Goal: Task Accomplishment & Management: Complete application form

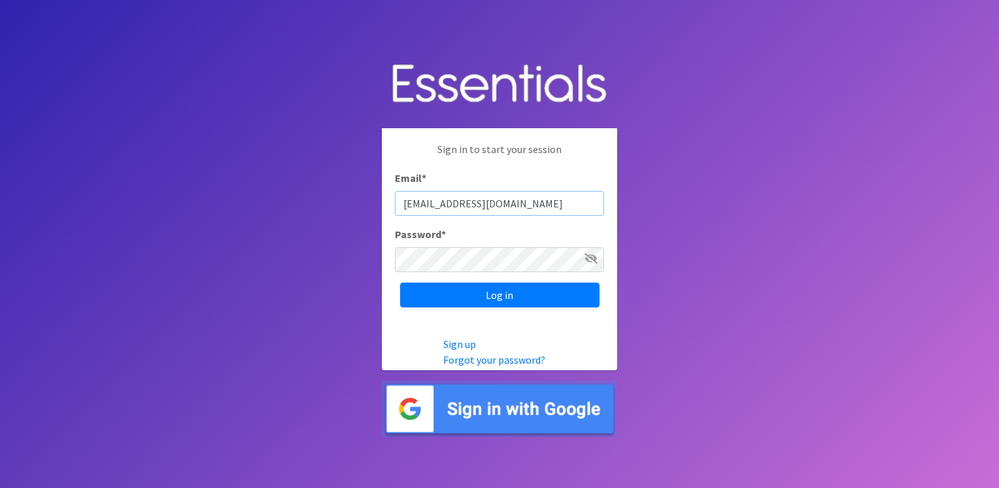
type input "[EMAIL_ADDRESS][DOMAIN_NAME]"
click at [591, 258] on icon at bounding box center [590, 258] width 13 height 10
click at [552, 297] on input "Log in" at bounding box center [499, 294] width 199 height 25
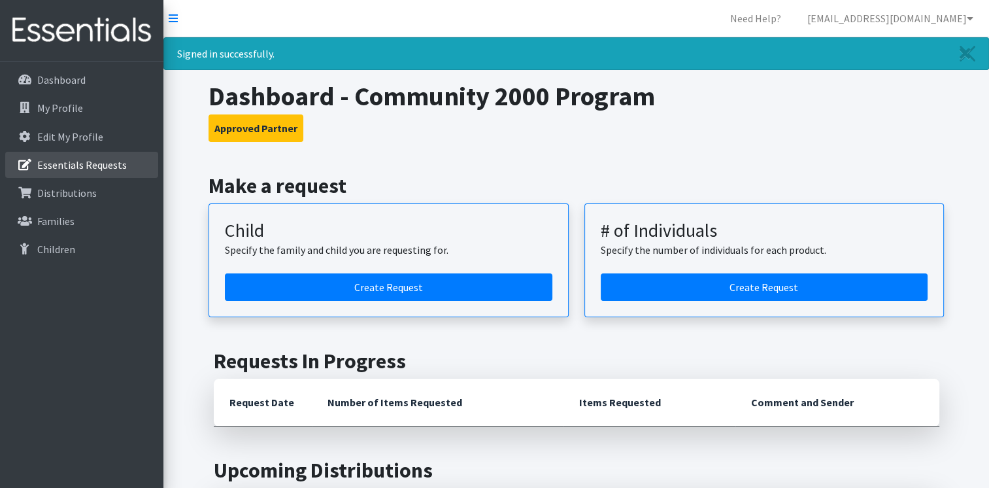
click at [97, 167] on p "Essentials Requests" at bounding box center [82, 164] width 90 height 13
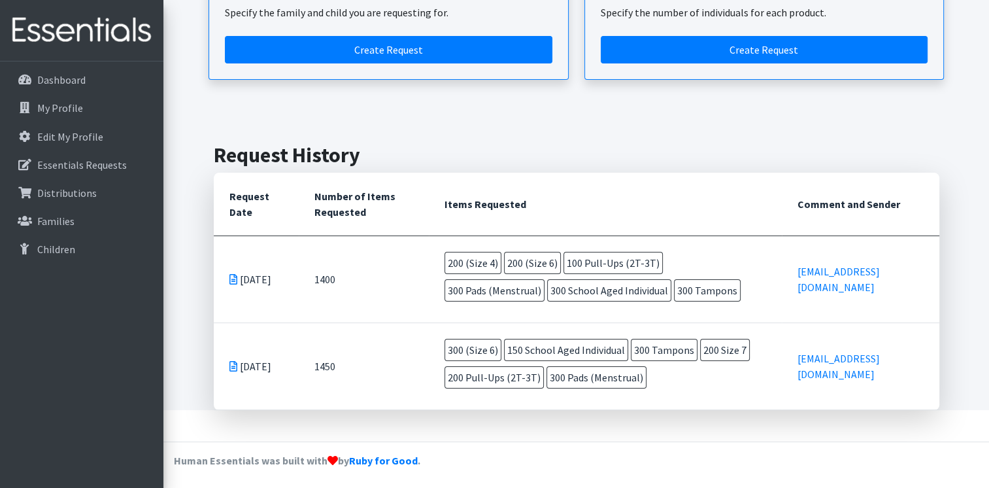
scroll to position [180, 0]
click at [74, 187] on p "Distributions" at bounding box center [66, 192] width 59 height 13
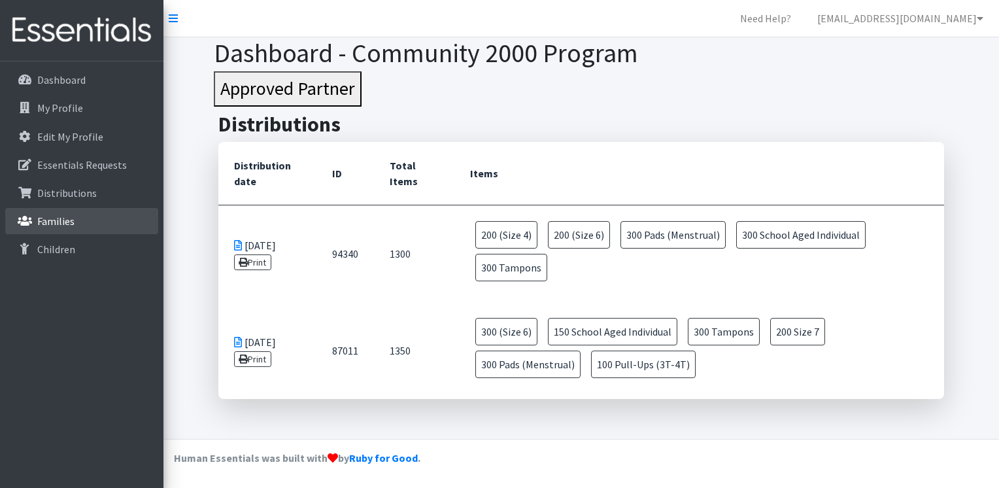
click at [62, 213] on link "Families" at bounding box center [81, 221] width 153 height 26
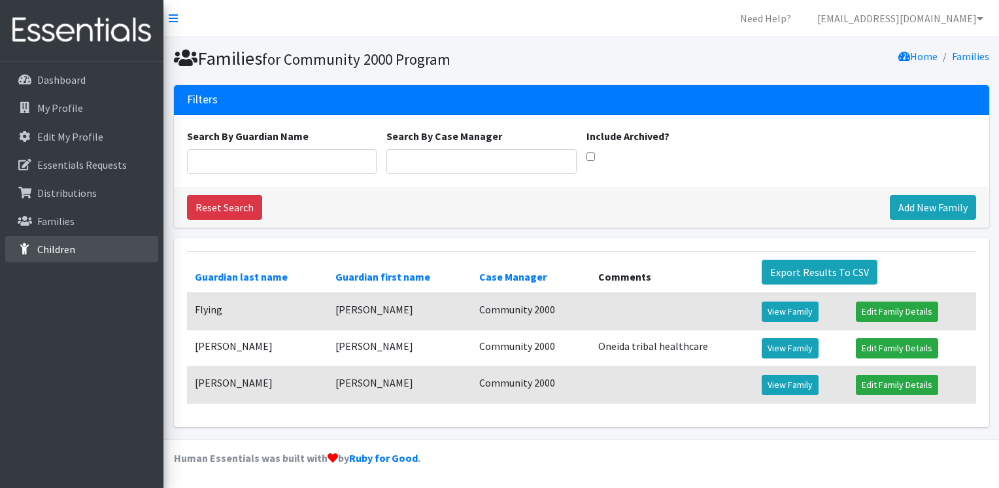
click at [86, 250] on link "Children" at bounding box center [81, 249] width 153 height 26
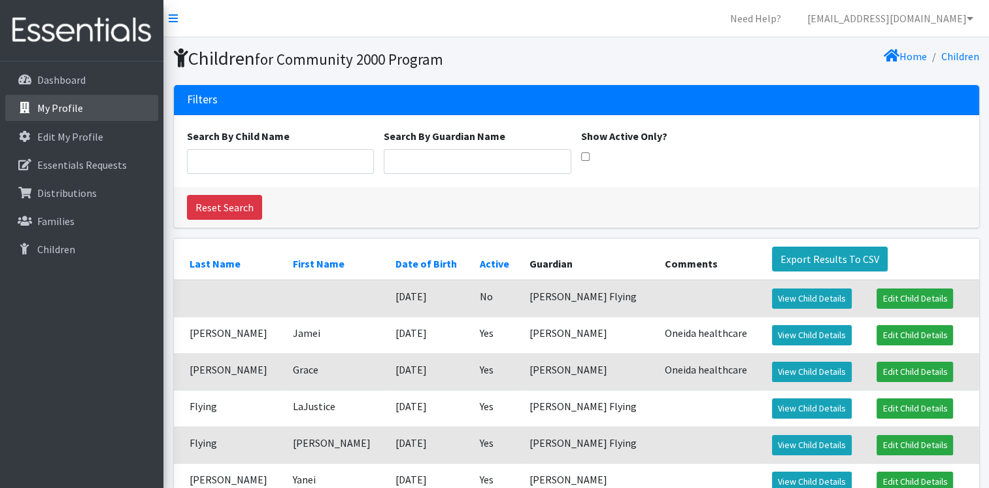
click at [75, 108] on p "My Profile" at bounding box center [60, 107] width 46 height 13
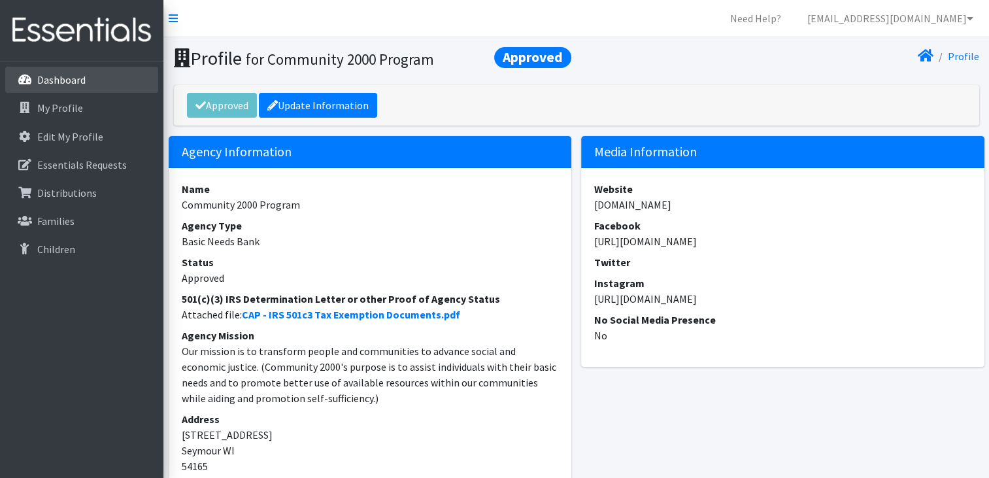
click at [54, 72] on link "Dashboard" at bounding box center [81, 80] width 153 height 26
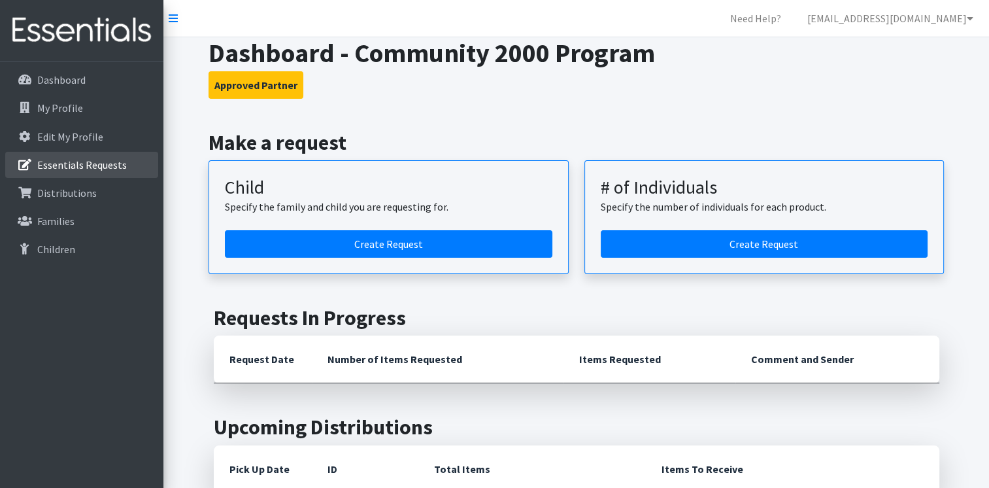
click at [110, 163] on p "Essentials Requests" at bounding box center [82, 164] width 90 height 13
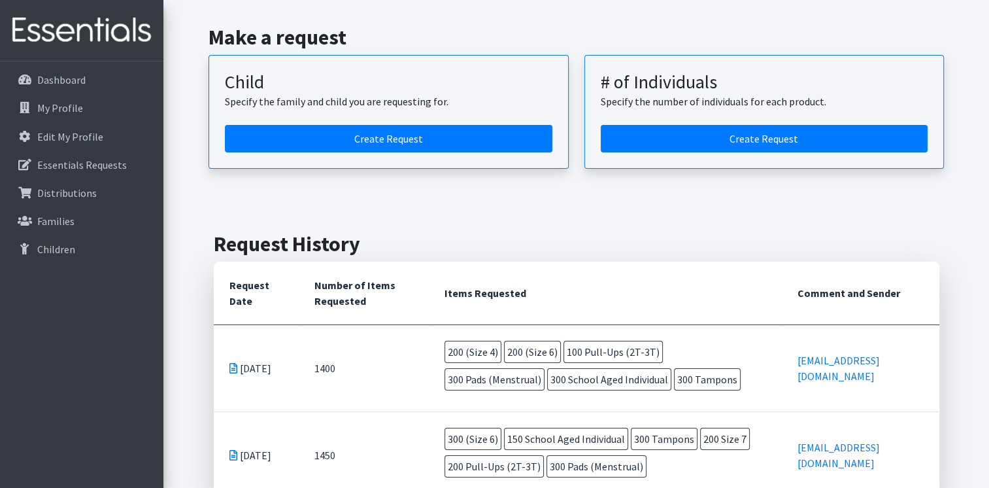
scroll to position [92, 0]
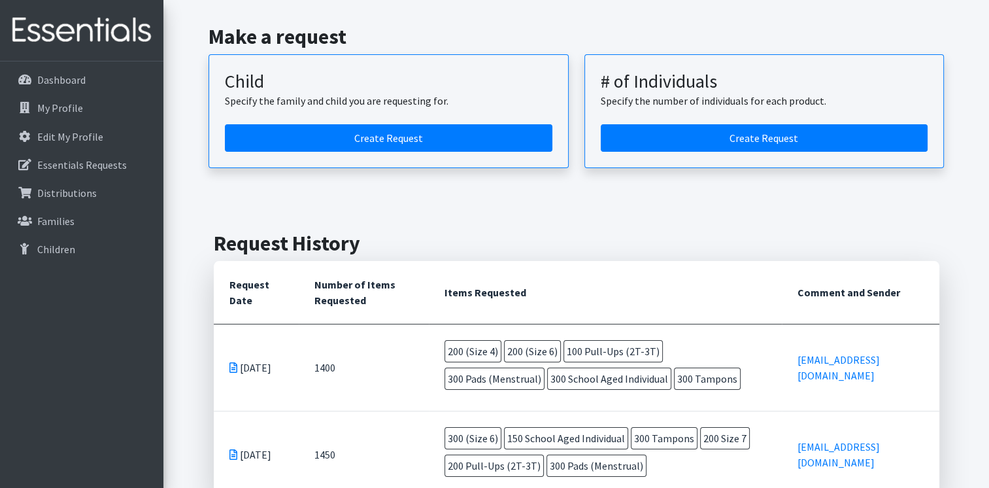
click at [245, 373] on td "[DATE]" at bounding box center [257, 367] width 86 height 87
click at [234, 362] on icon at bounding box center [233, 367] width 8 height 10
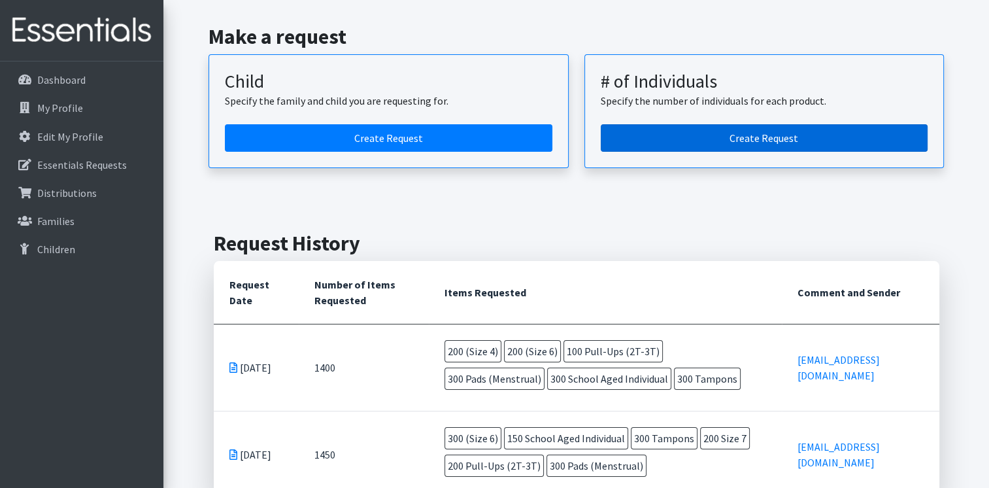
click at [755, 135] on link "Create Request" at bounding box center [764, 137] width 327 height 27
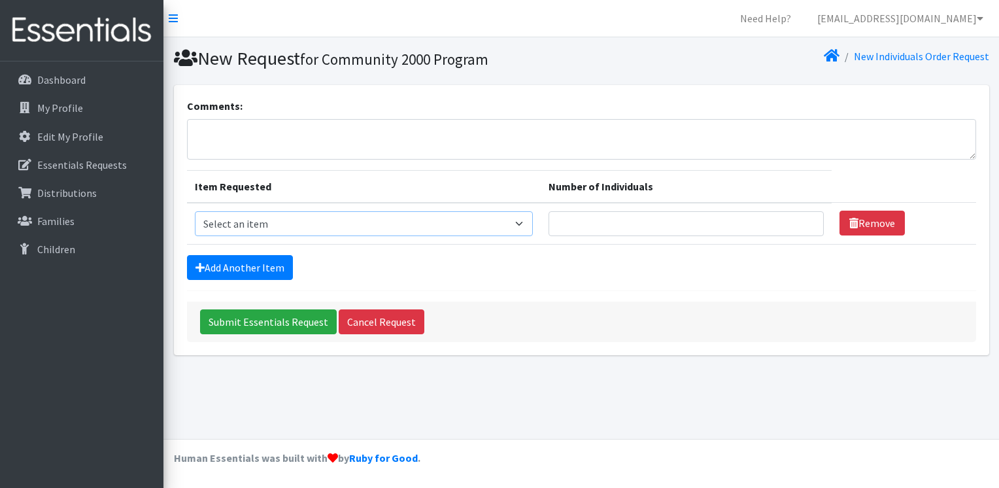
click at [520, 221] on select "Select an item (Newborn) (Preemie) (Size 1) (Size 2) (Size 3) (Size 4) (Size 5)…" at bounding box center [364, 223] width 338 height 25
click at [387, 315] on link "Cancel Request" at bounding box center [382, 321] width 86 height 25
